Goal: Navigation & Orientation: Go to known website

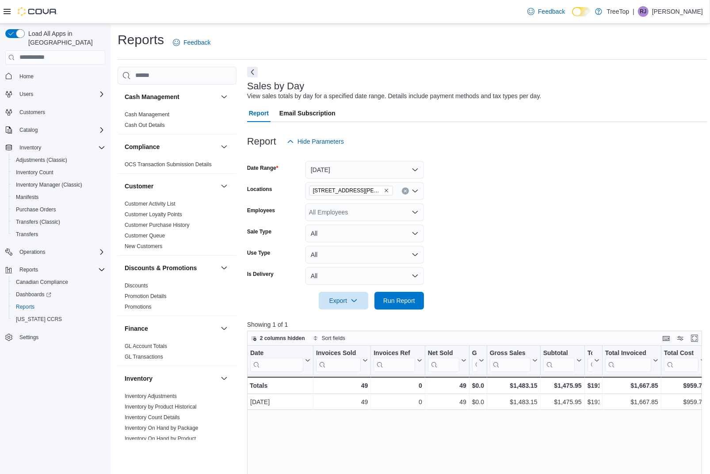
click at [38, 71] on span "Home" at bounding box center [60, 76] width 89 height 11
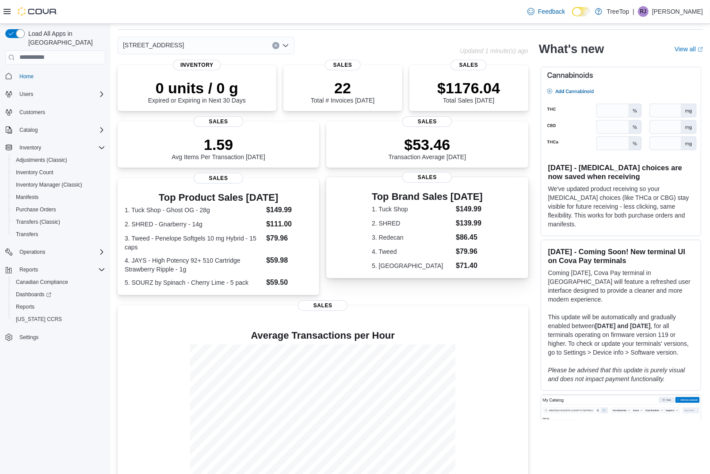
scroll to position [47, 0]
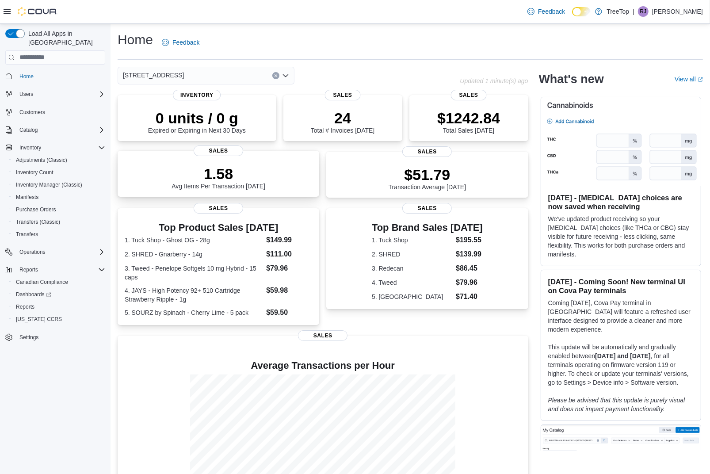
scroll to position [47, 0]
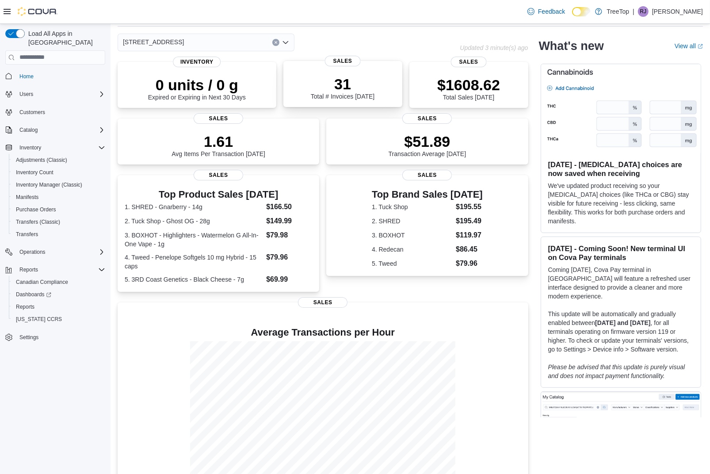
scroll to position [47, 0]
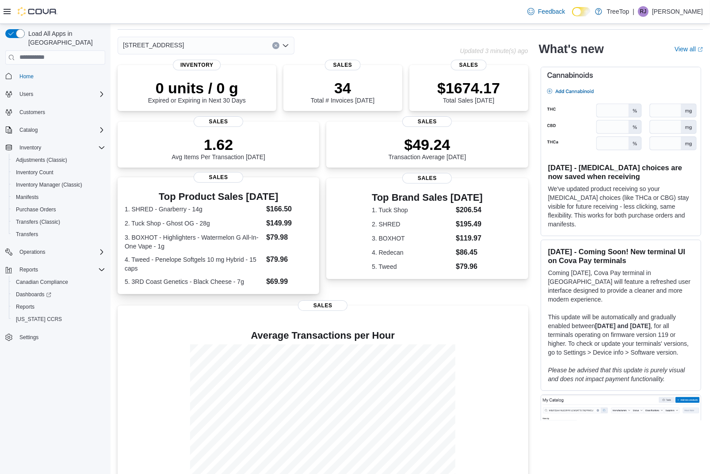
scroll to position [47, 0]
